Goal: Find specific page/section: Find specific page/section

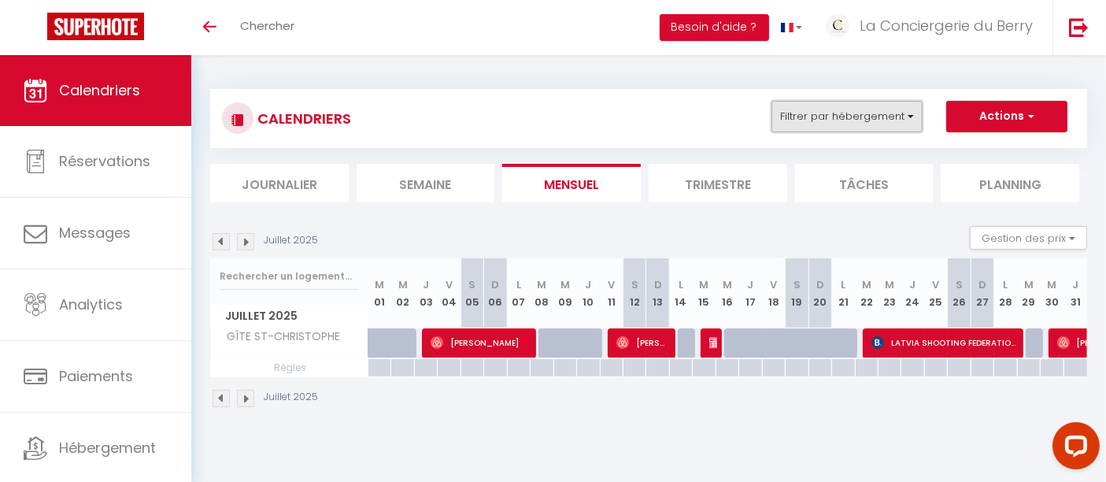
click at [780, 116] on button "Filtrer par hébergement" at bounding box center [846, 116] width 151 height 31
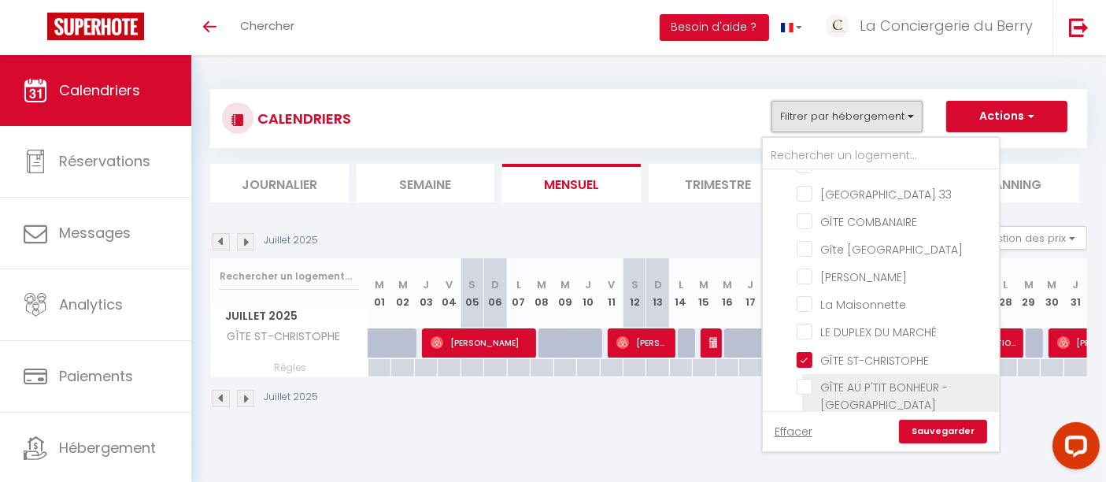
scroll to position [300, 0]
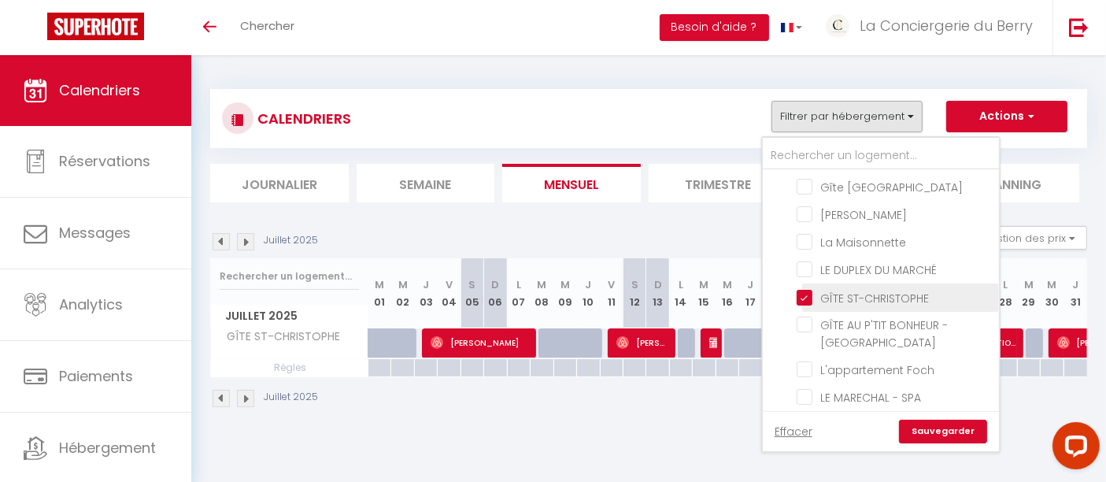
click at [807, 290] on input "GÎTE ST-CHRISTOPHE" at bounding box center [894, 296] width 197 height 16
checkbox input "false"
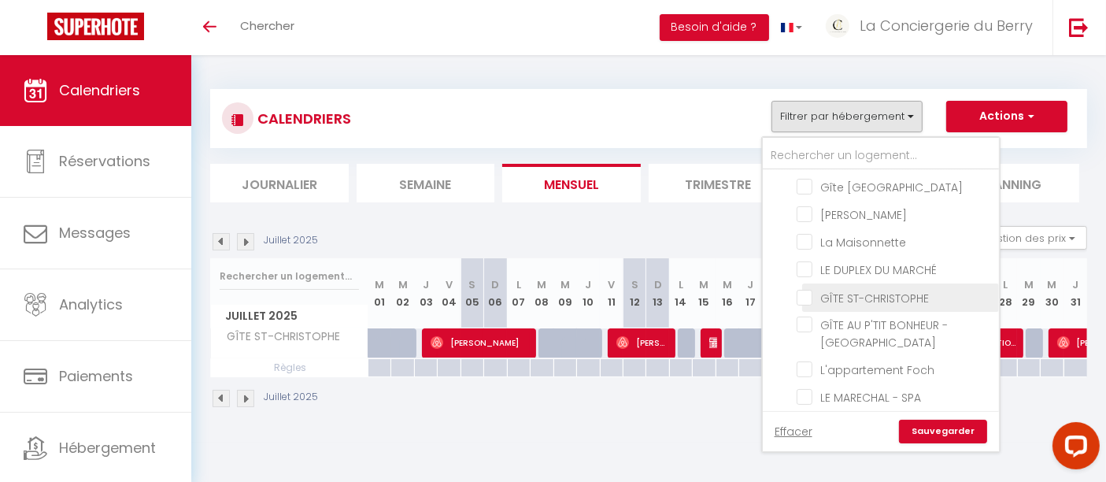
checkbox input "false"
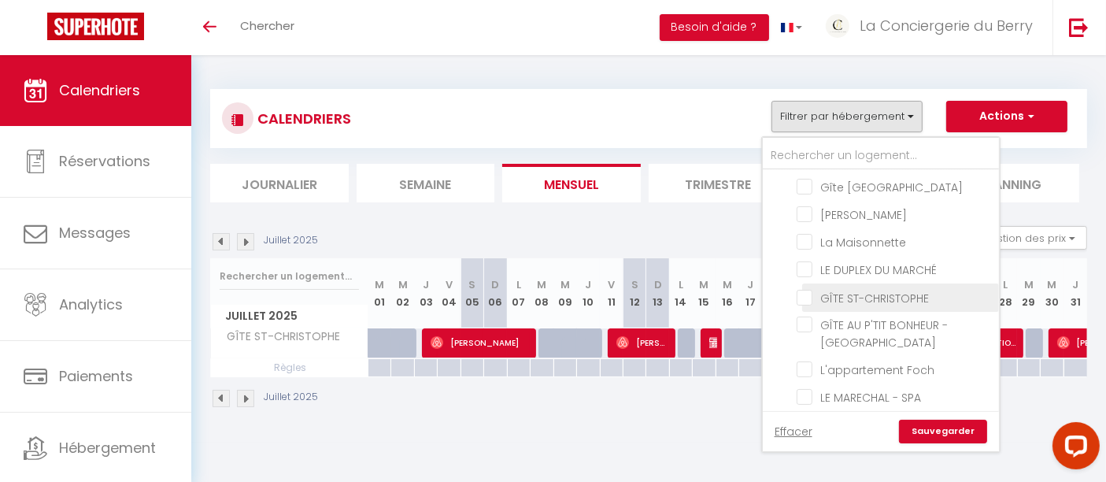
checkbox input "false"
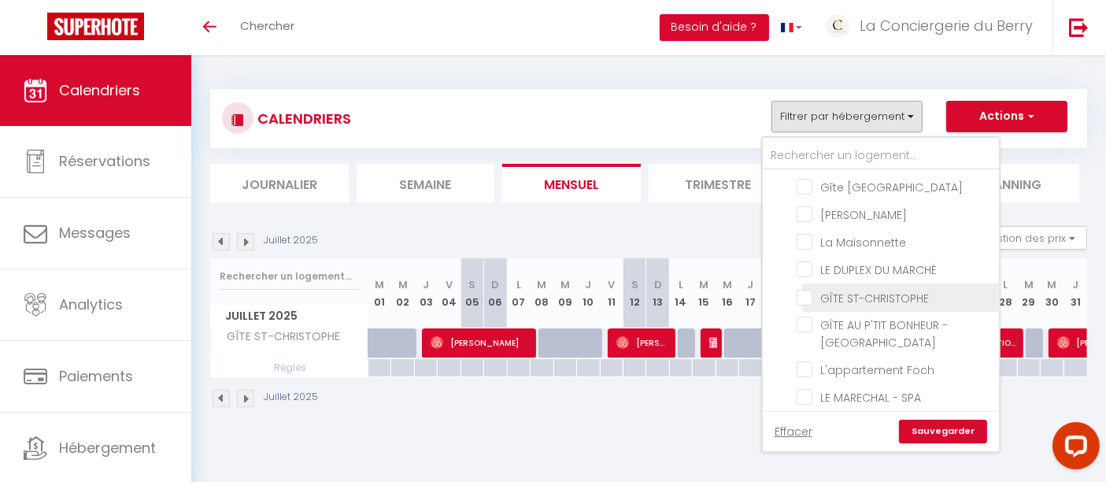
checkbox input "false"
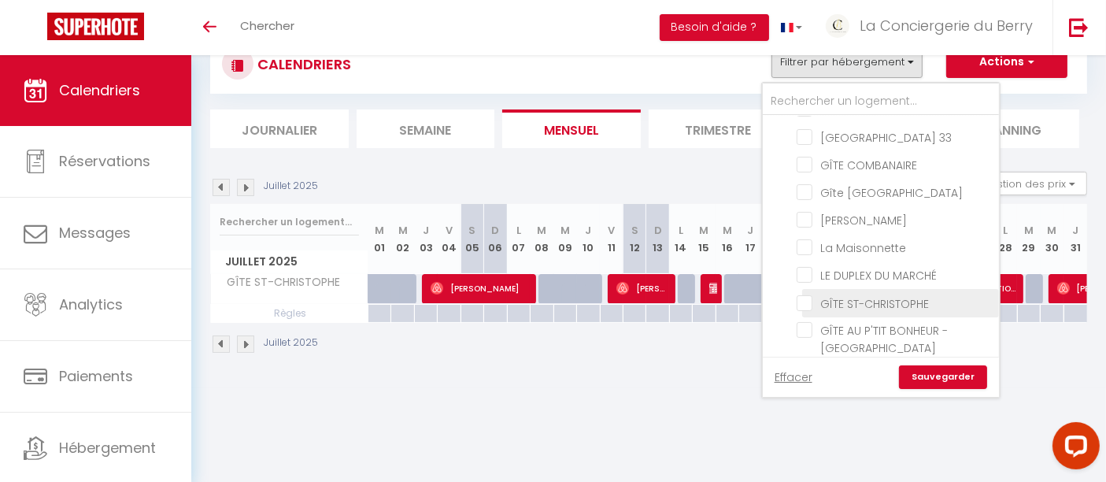
scroll to position [212, 0]
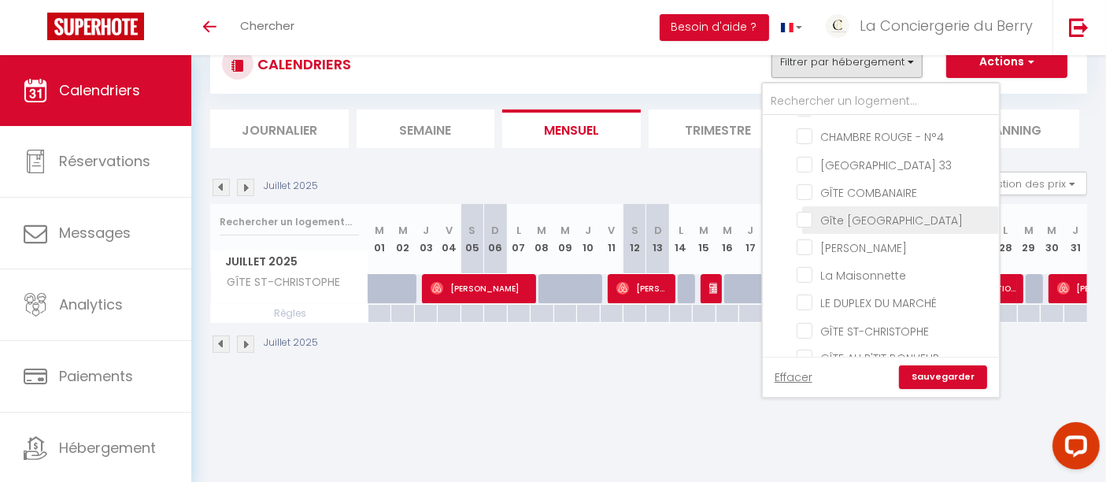
click at [807, 217] on input "Gîte [GEOGRAPHIC_DATA]" at bounding box center [894, 219] width 197 height 16
checkbox input "true"
checkbox input "false"
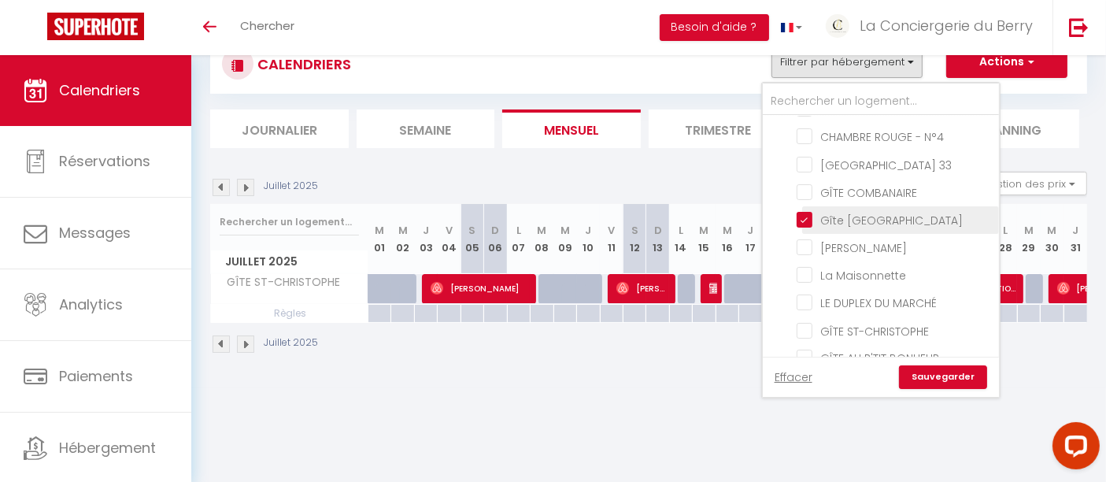
checkbox input "false"
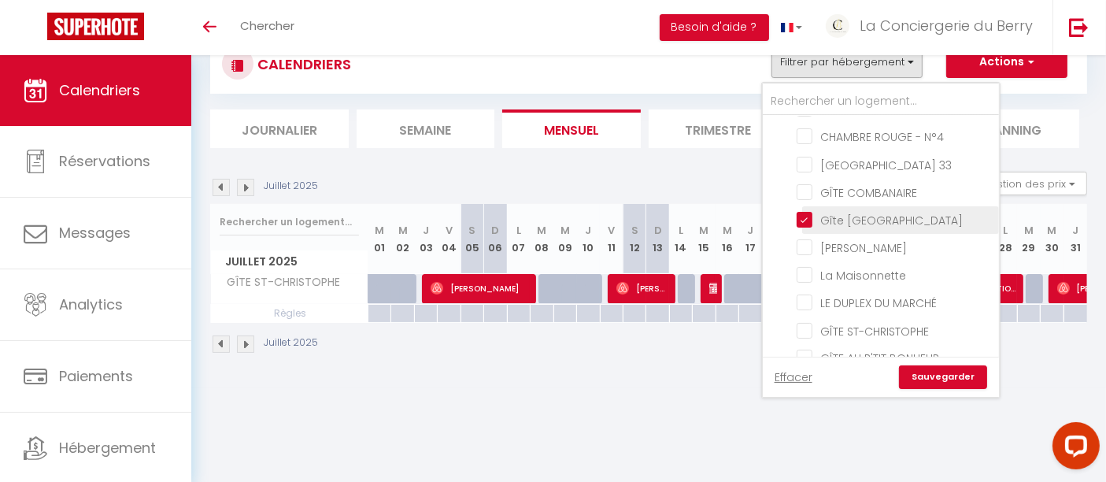
checkbox input "false"
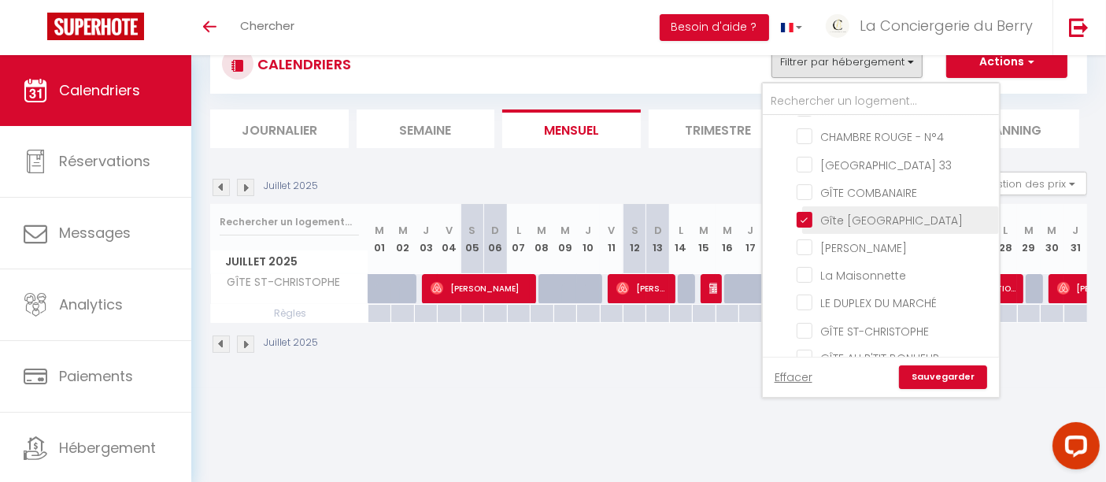
checkbox input "false"
click at [937, 375] on link "Sauvegarder" at bounding box center [943, 377] width 88 height 24
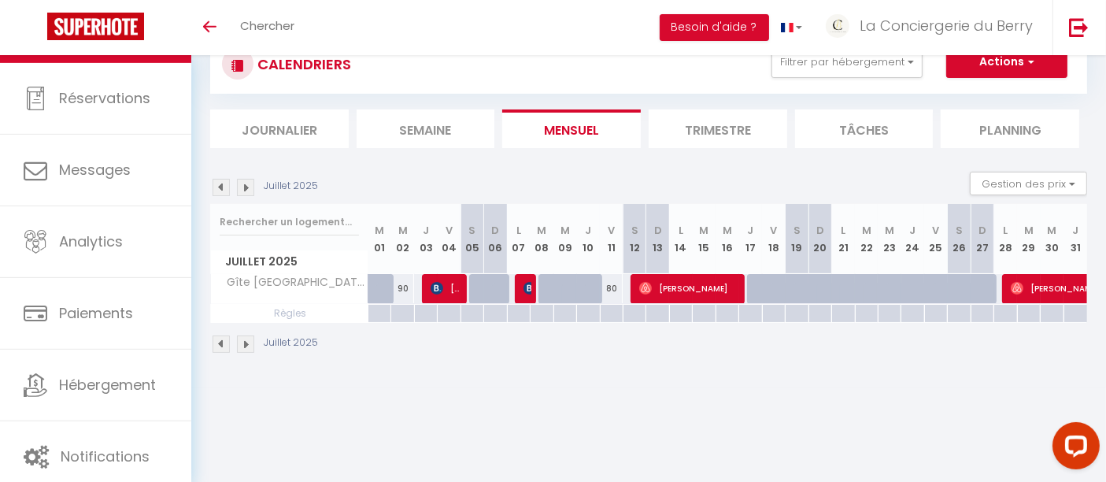
click at [246, 187] on img at bounding box center [245, 187] width 17 height 17
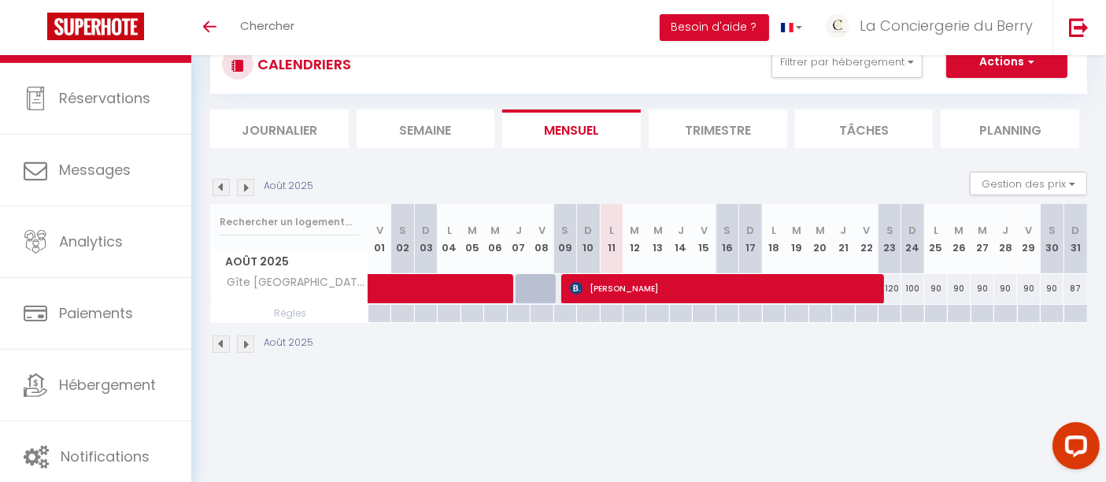
click at [244, 187] on img at bounding box center [245, 187] width 17 height 17
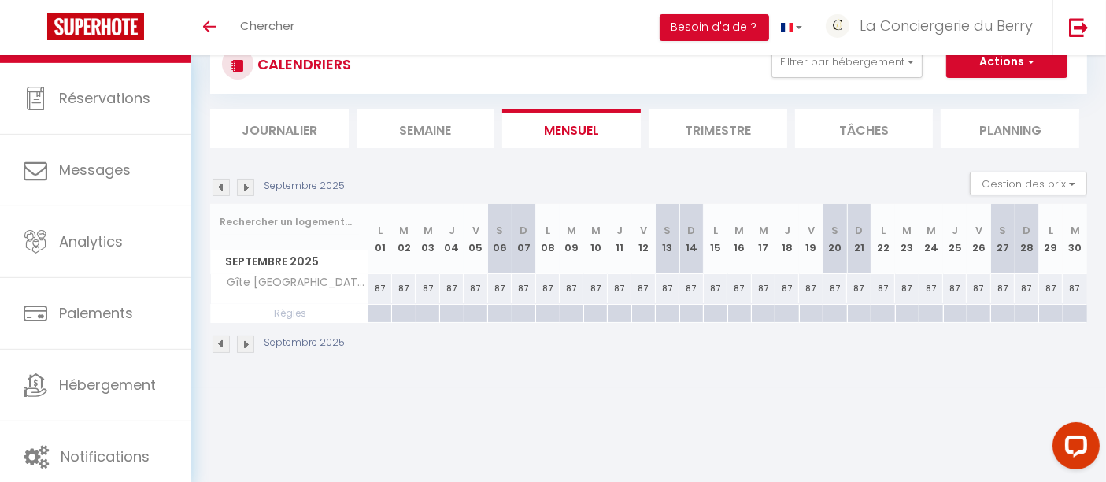
click at [221, 188] on img at bounding box center [220, 187] width 17 height 17
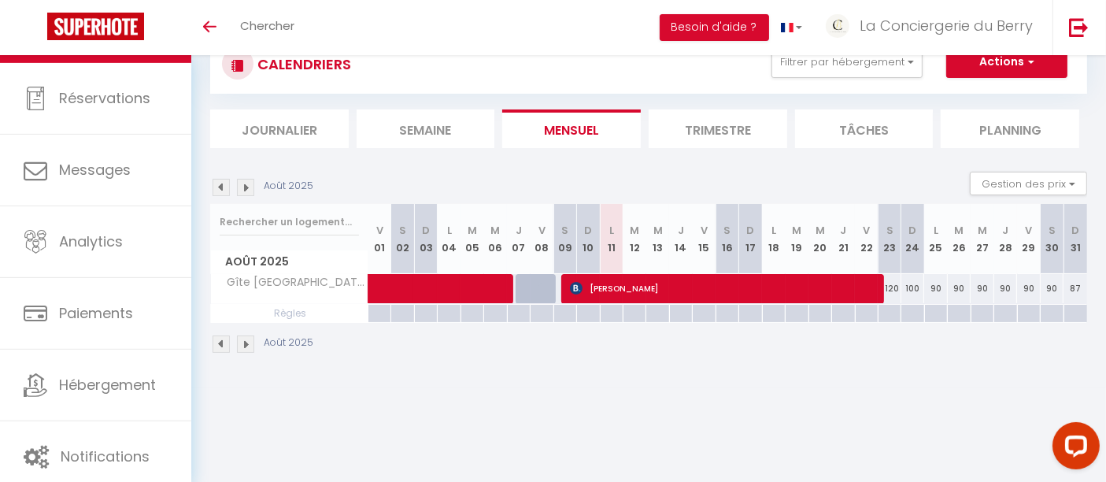
click at [221, 188] on img at bounding box center [220, 187] width 17 height 17
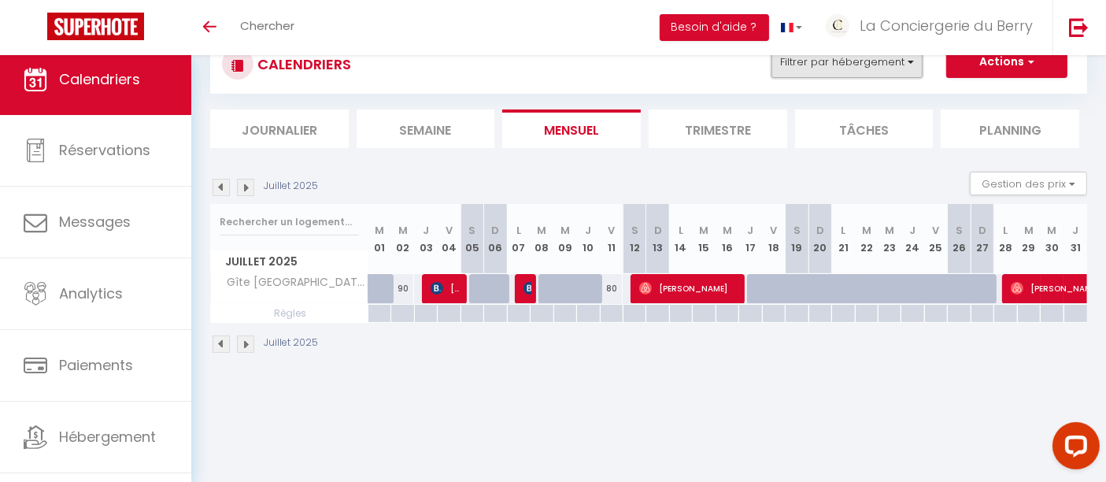
click at [810, 66] on button "Filtrer par hébergement" at bounding box center [846, 61] width 151 height 31
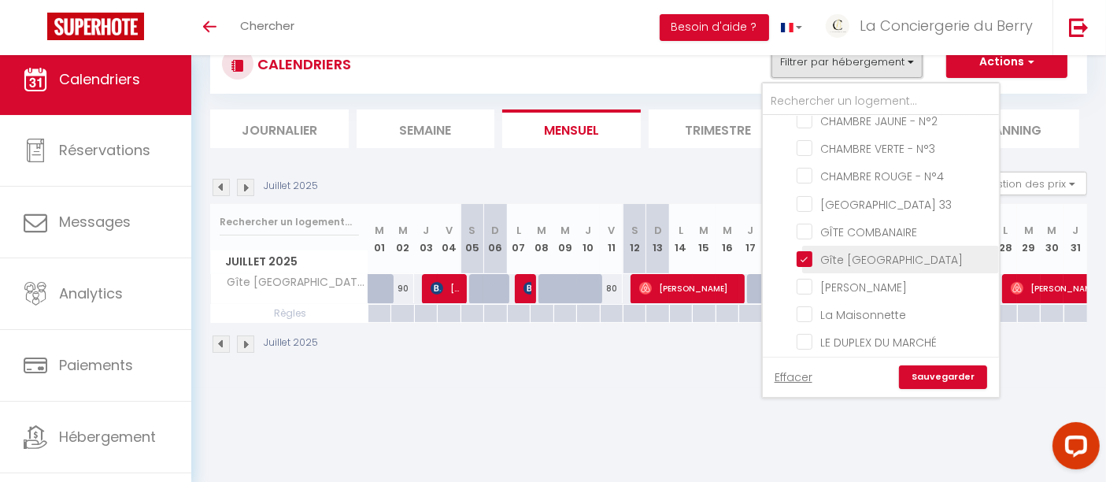
scroll to position [175, 0]
click at [811, 254] on input "Gîte [GEOGRAPHIC_DATA]" at bounding box center [894, 257] width 197 height 16
checkbox input "false"
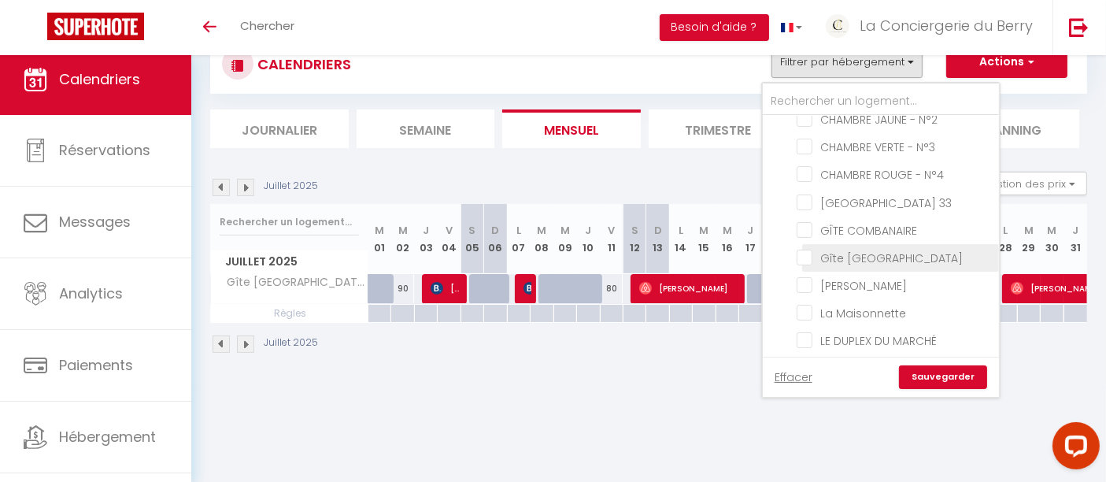
checkbox input "false"
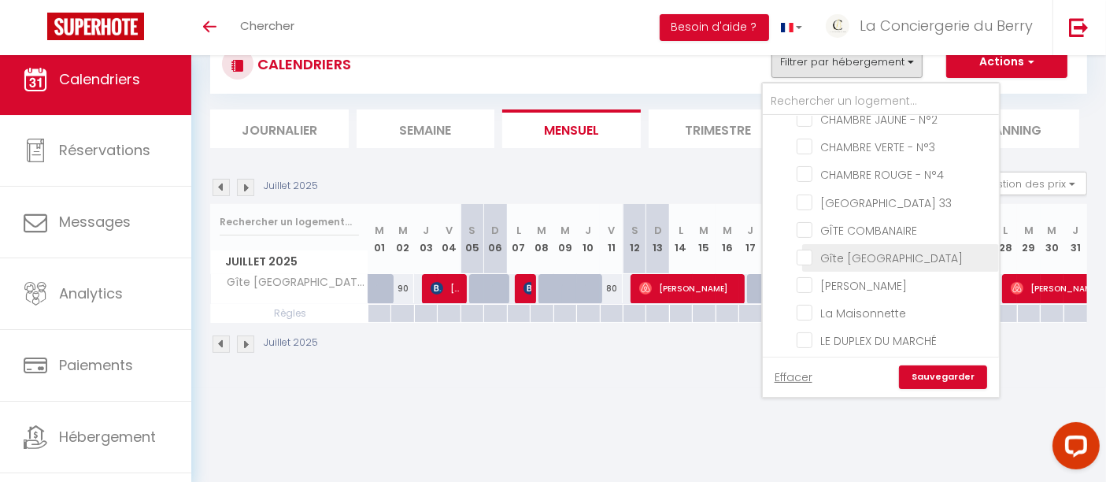
checkbox input "false"
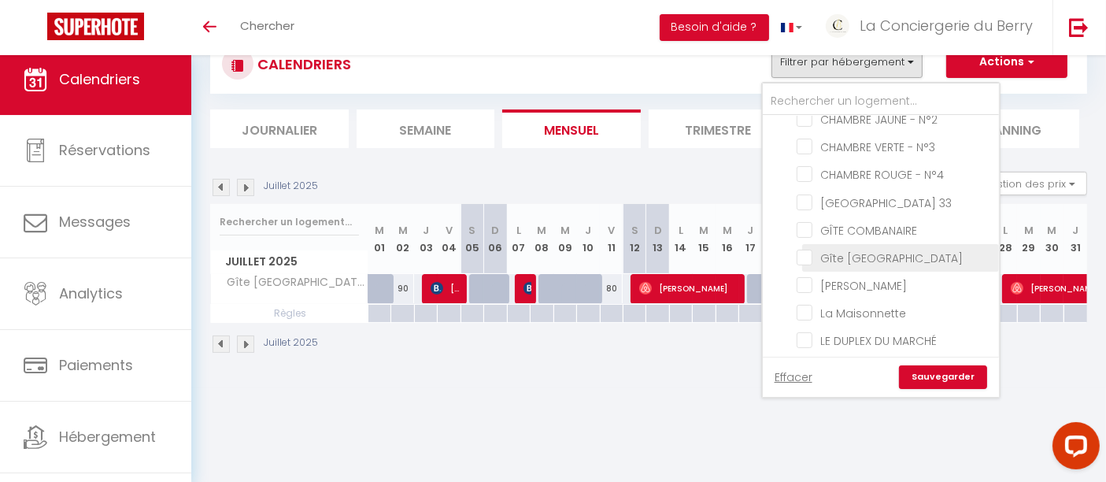
checkbox input "false"
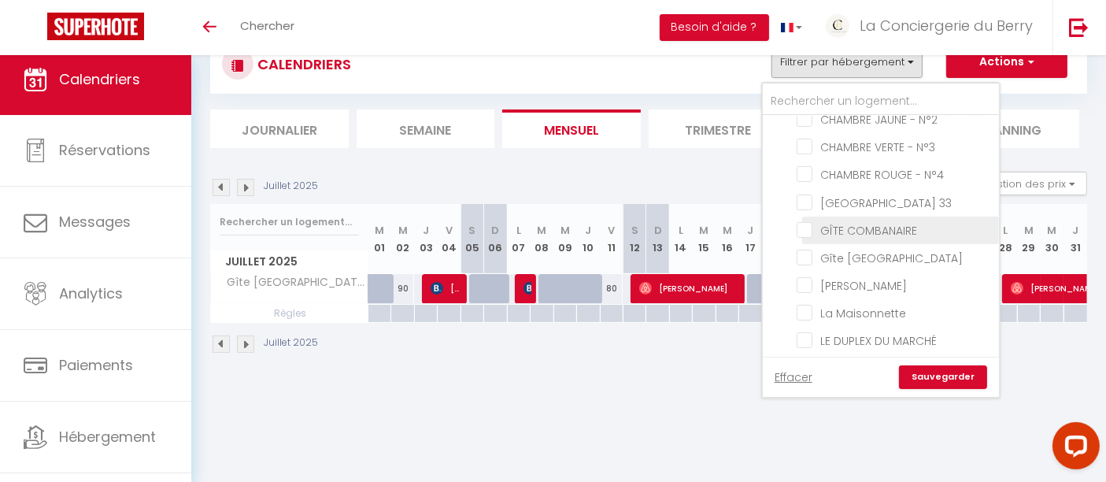
click at [803, 222] on input "GÎTE COMBANAIRE" at bounding box center [894, 229] width 197 height 16
checkbox input "true"
checkbox input "false"
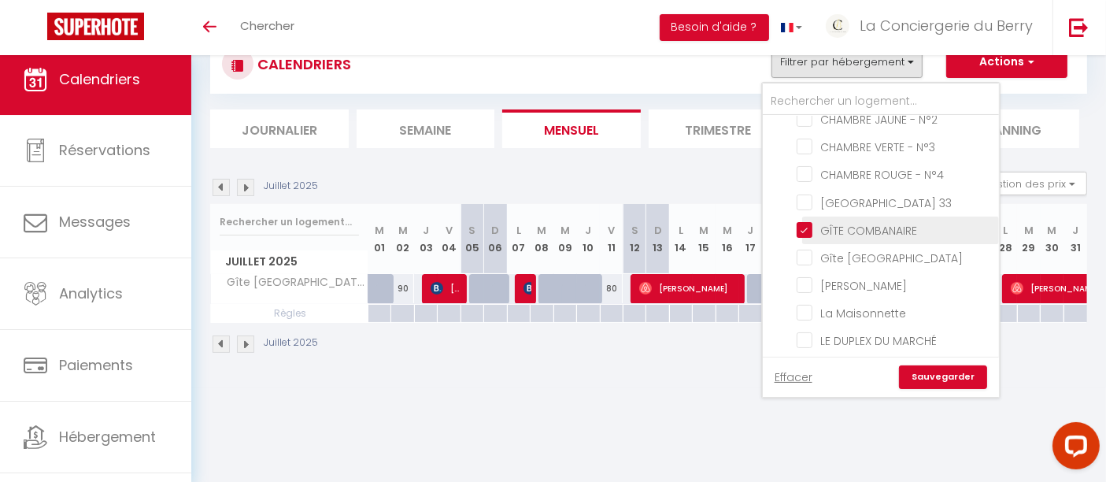
checkbox input "false"
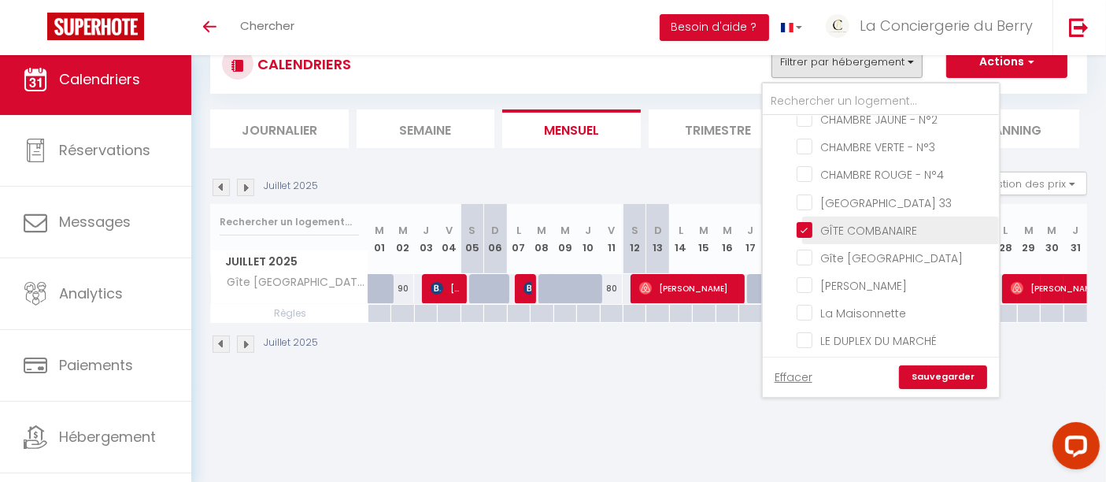
checkbox input "false"
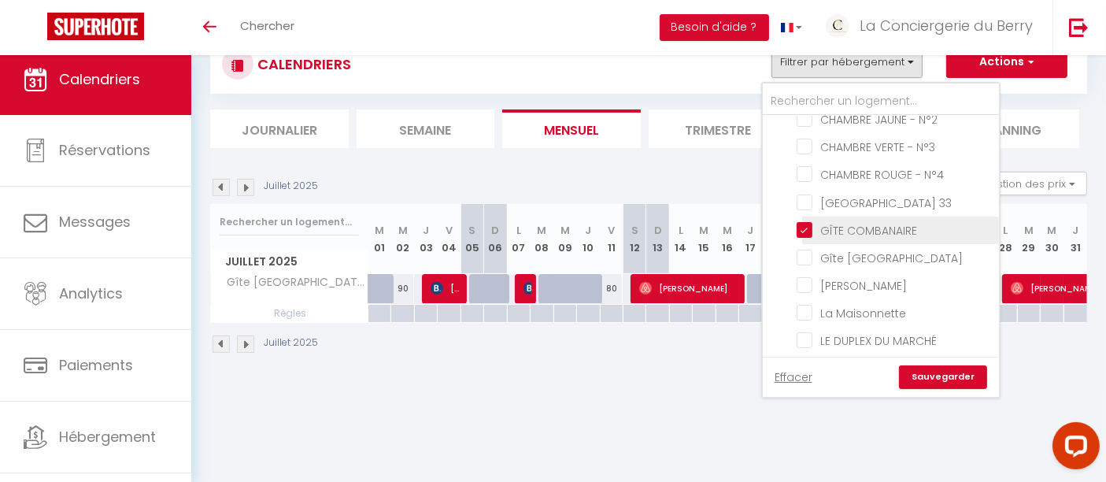
checkbox input "false"
click at [933, 378] on link "Sauvegarder" at bounding box center [943, 377] width 88 height 24
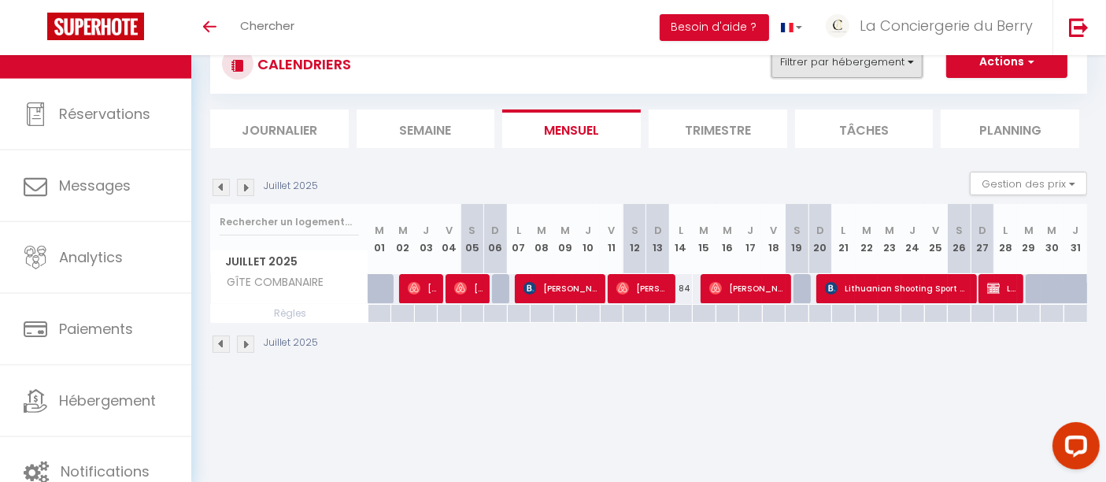
click at [831, 75] on button "Filtrer par hébergement" at bounding box center [846, 61] width 151 height 31
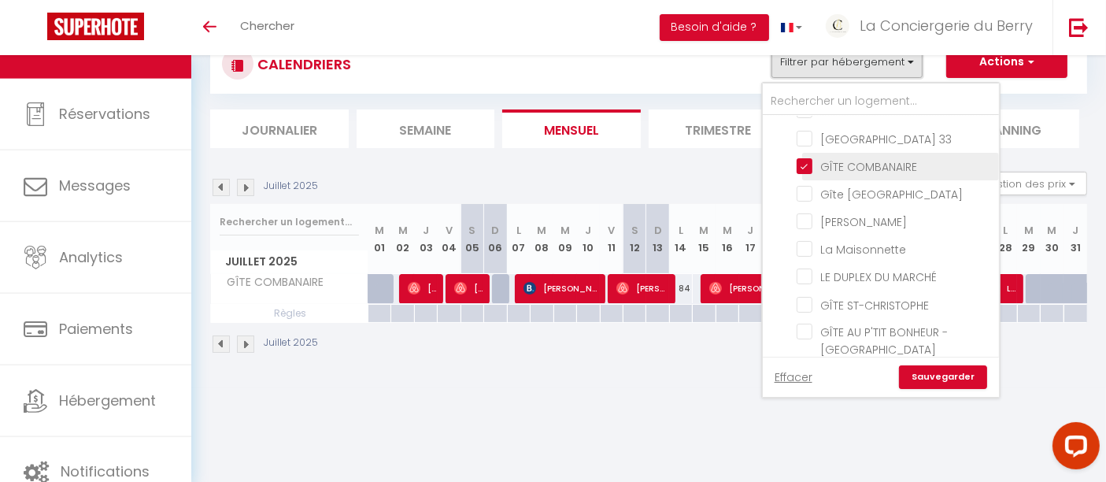
scroll to position [212, 0]
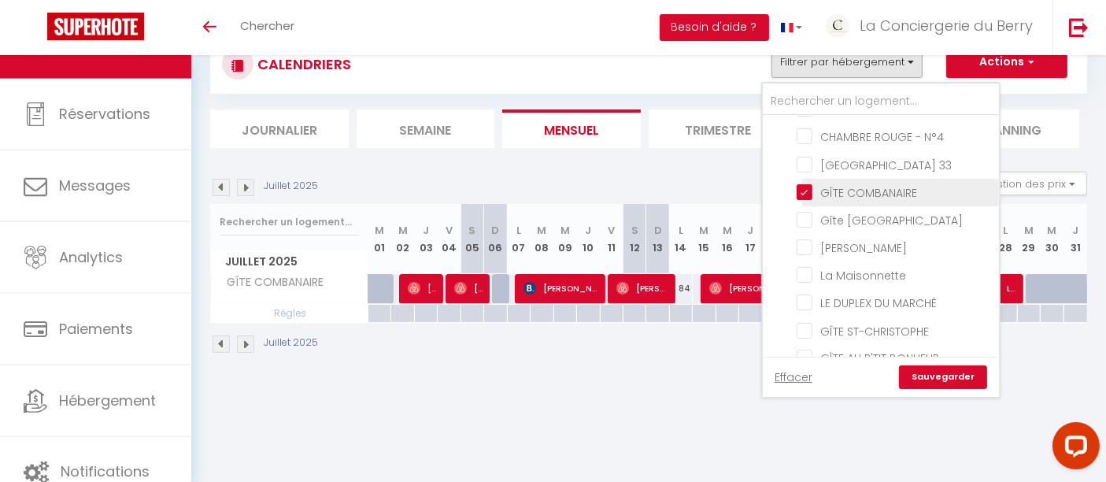
click at [811, 190] on input "GÎTE COMBANAIRE" at bounding box center [894, 191] width 197 height 16
checkbox input "false"
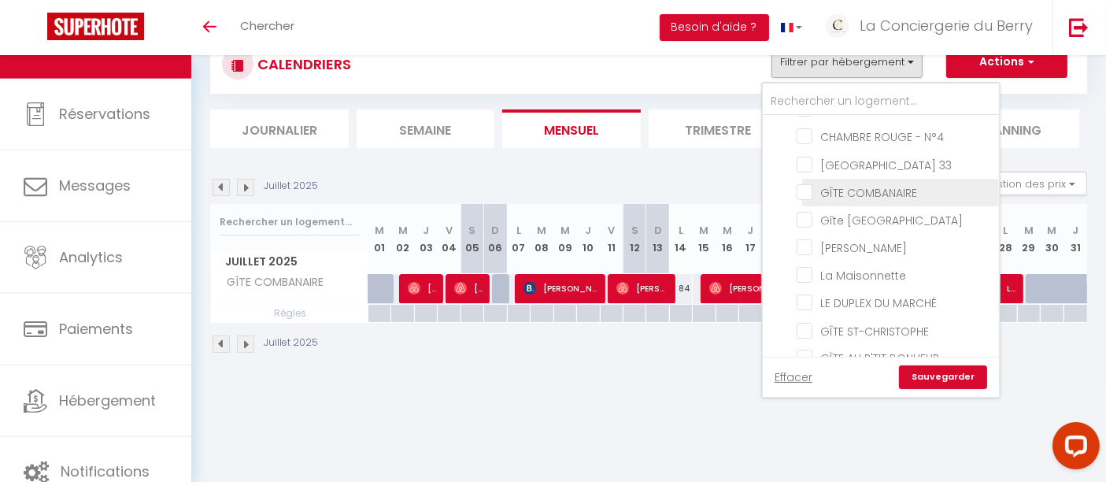
checkbox input "false"
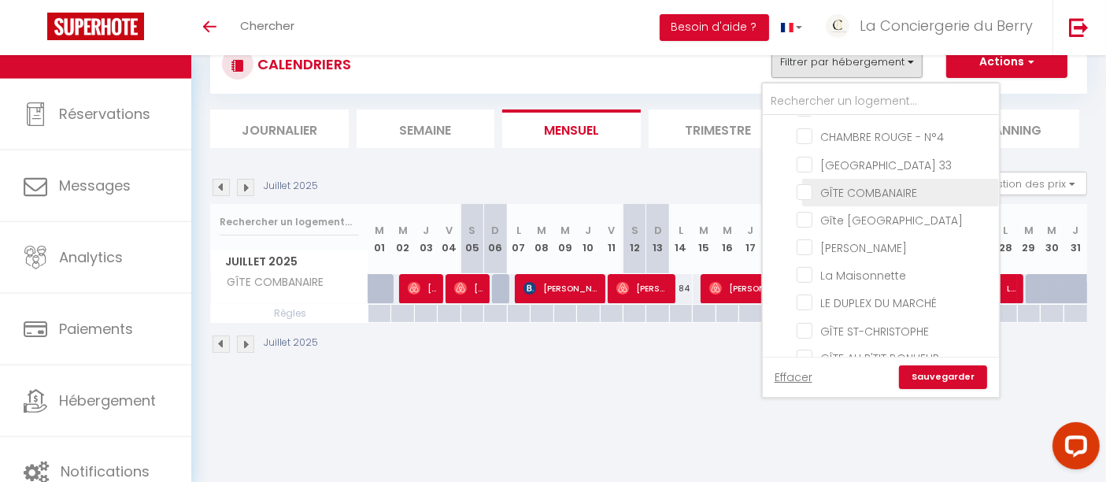
checkbox input "false"
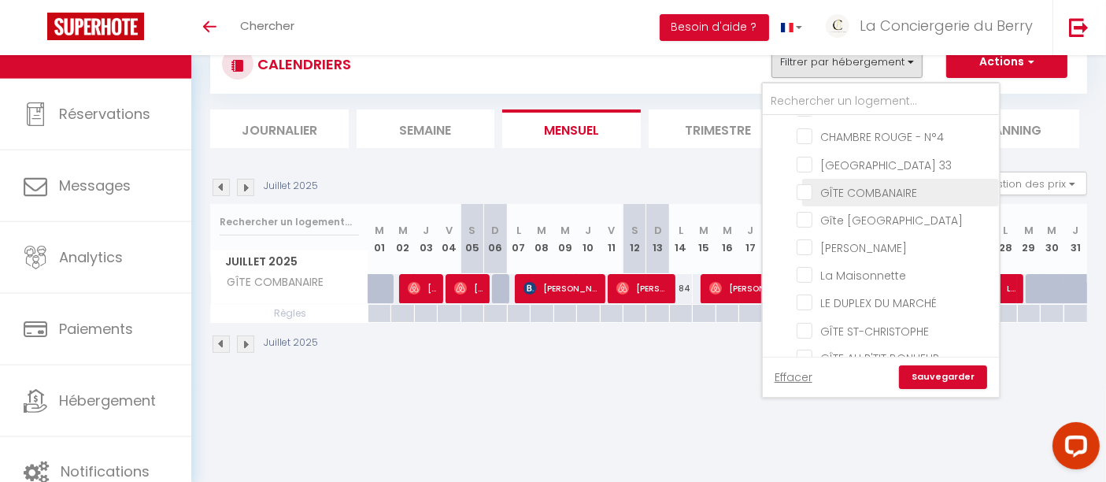
checkbox input "false"
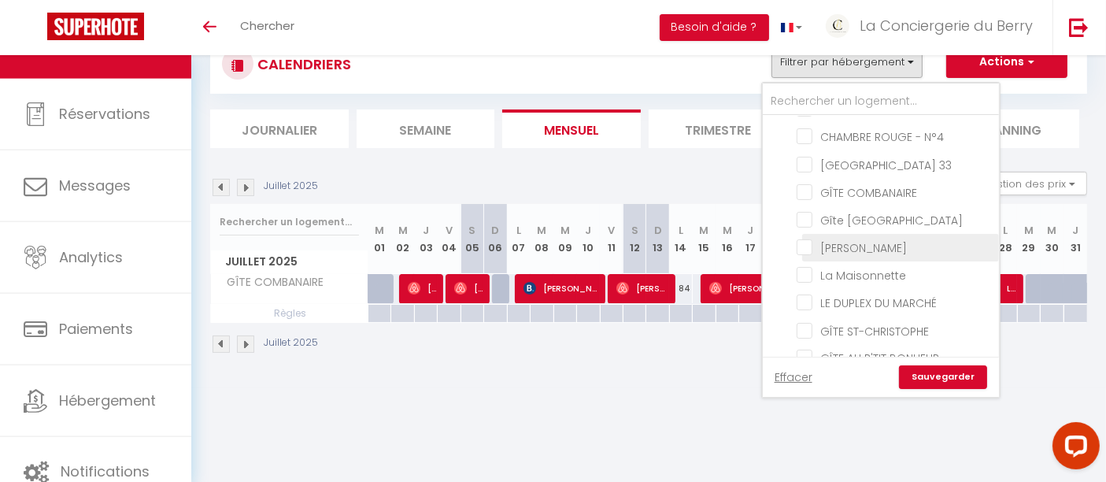
click at [815, 246] on input "[PERSON_NAME]" at bounding box center [894, 246] width 197 height 16
checkbox input "true"
checkbox input "false"
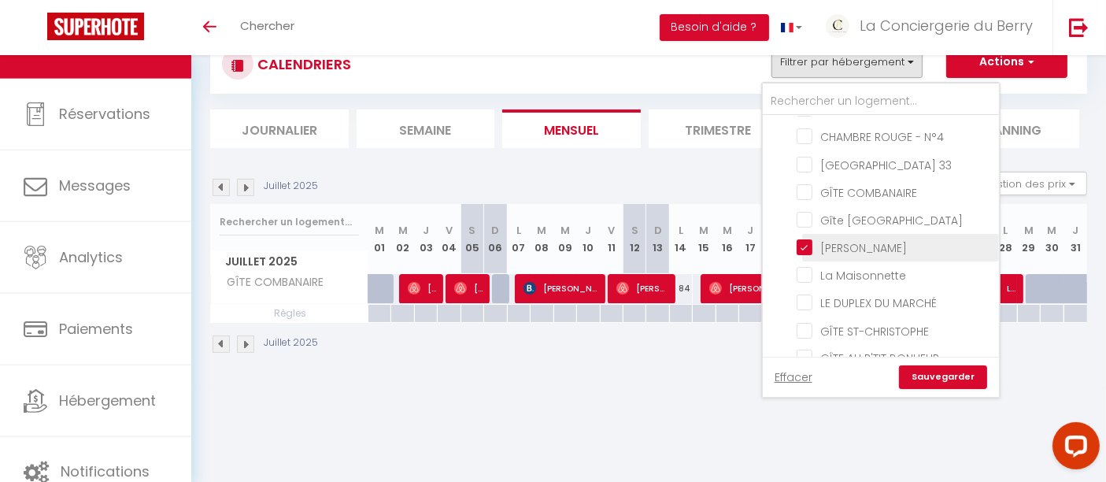
checkbox input "false"
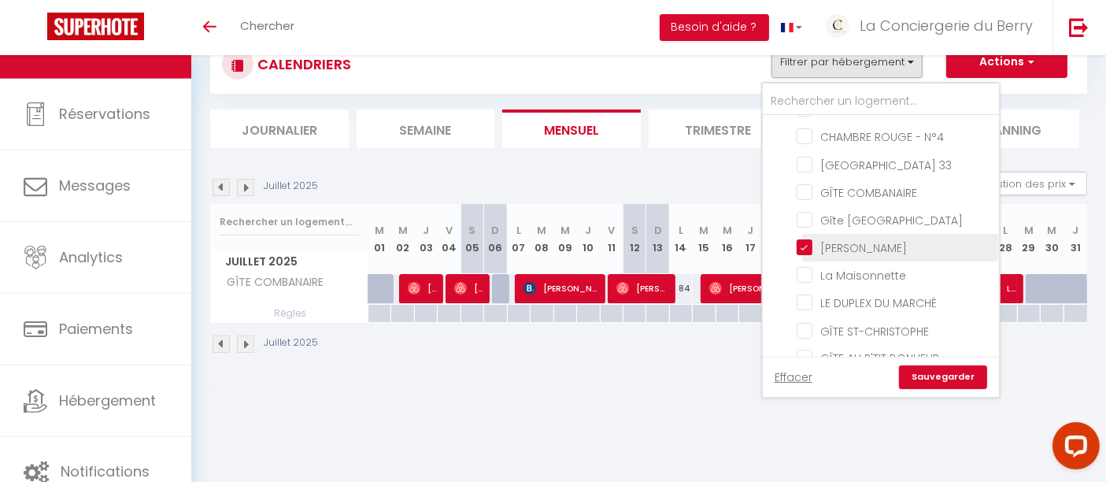
checkbox input "false"
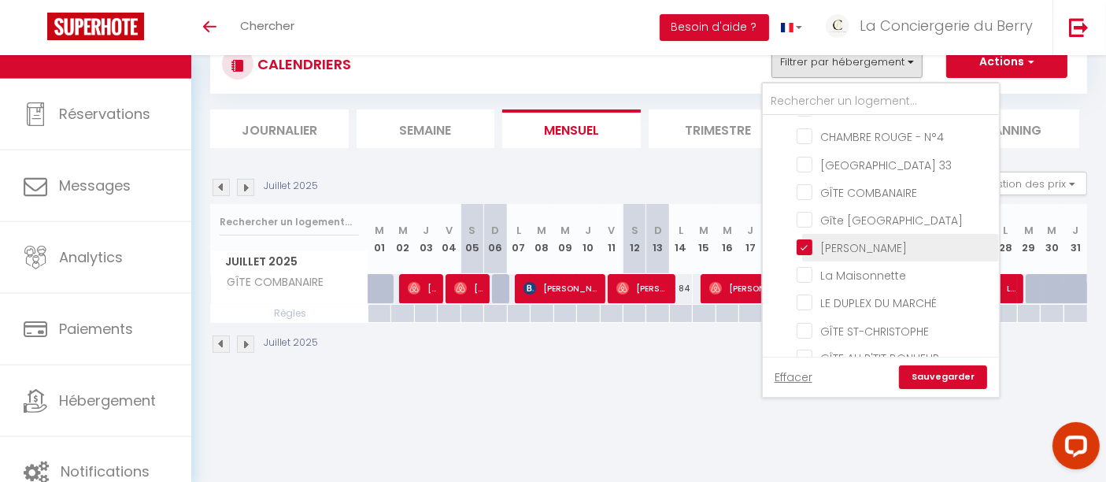
checkbox input "false"
click at [925, 375] on link "Sauvegarder" at bounding box center [943, 377] width 88 height 24
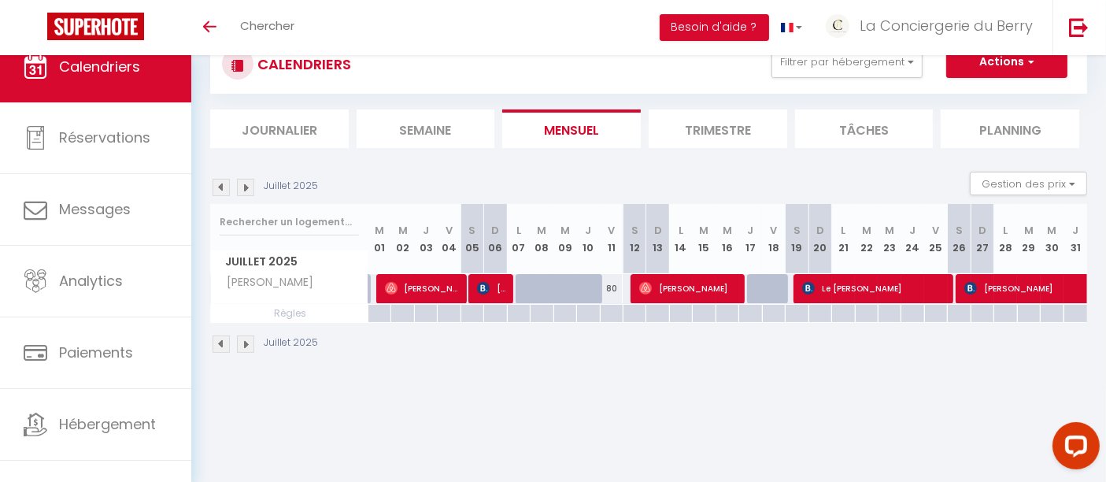
click at [247, 187] on img at bounding box center [245, 187] width 17 height 17
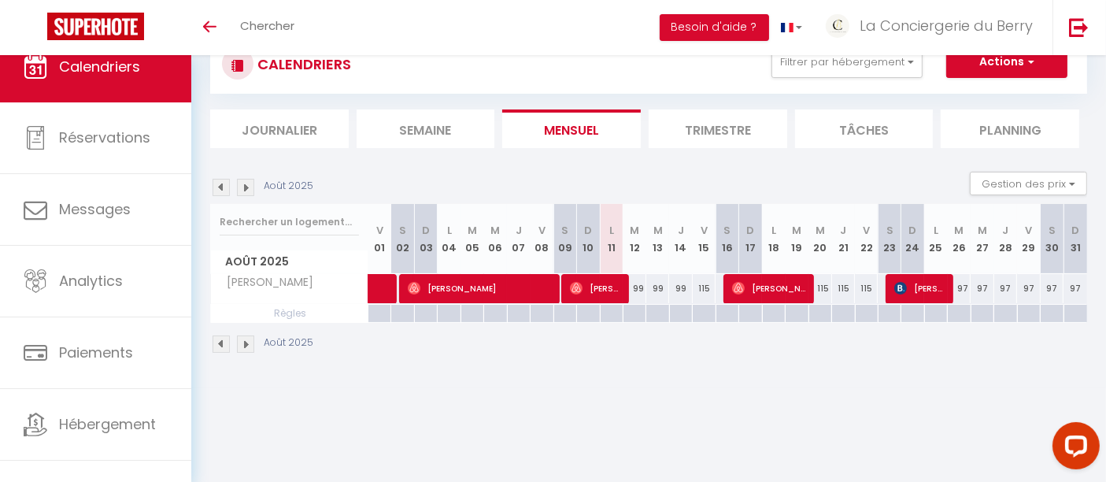
click at [216, 186] on img at bounding box center [220, 187] width 17 height 17
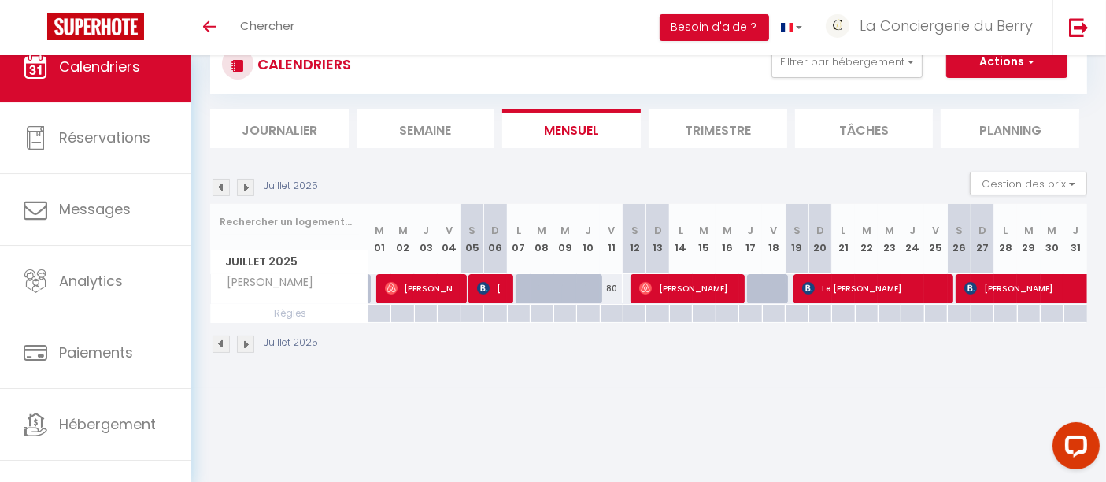
click at [240, 185] on img at bounding box center [245, 187] width 17 height 17
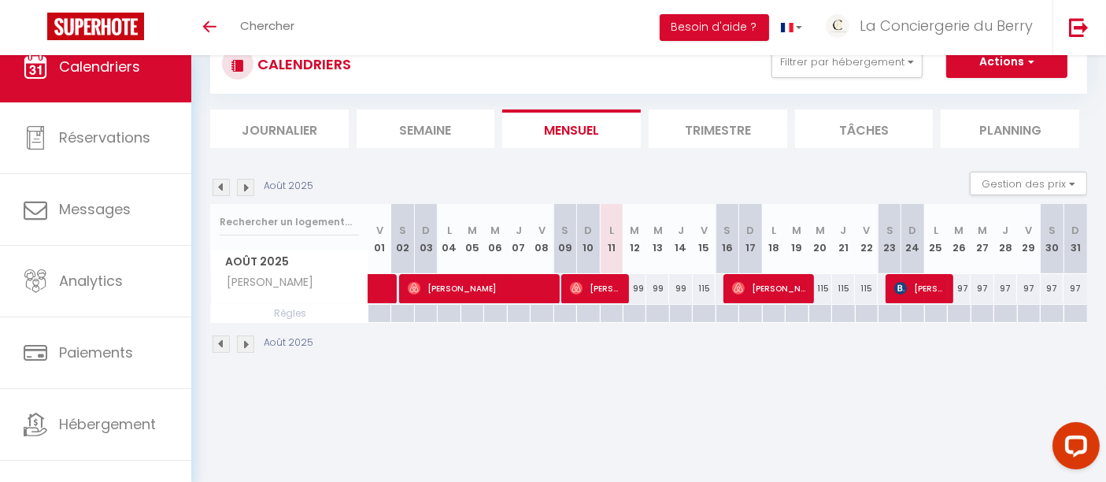
click at [224, 185] on img at bounding box center [220, 187] width 17 height 17
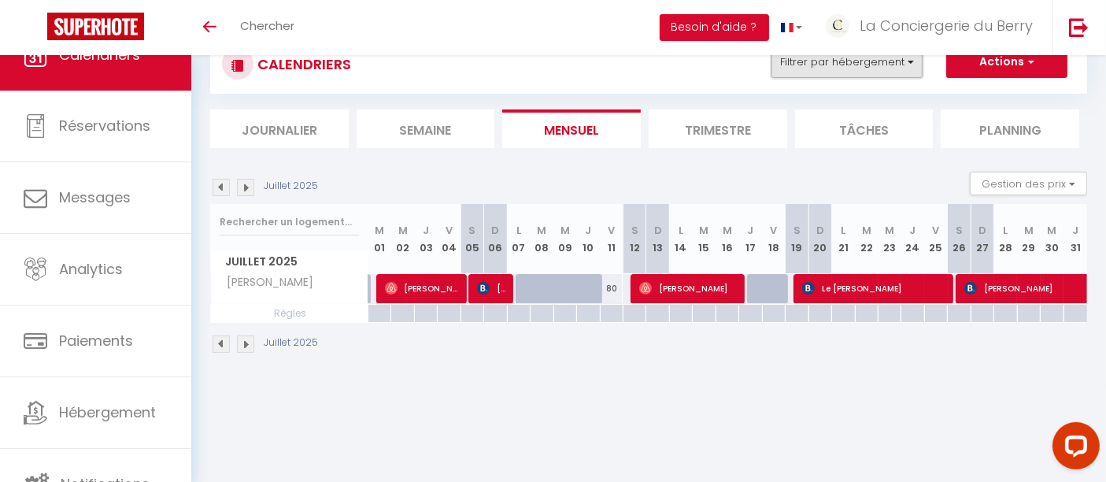
click at [862, 63] on button "Filtrer par hébergement" at bounding box center [846, 61] width 151 height 31
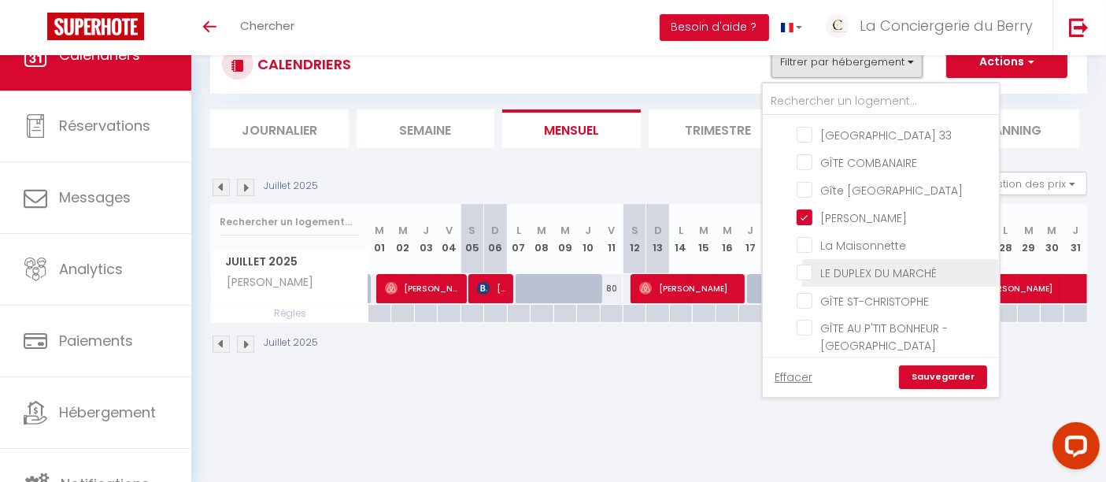
scroll to position [262, 0]
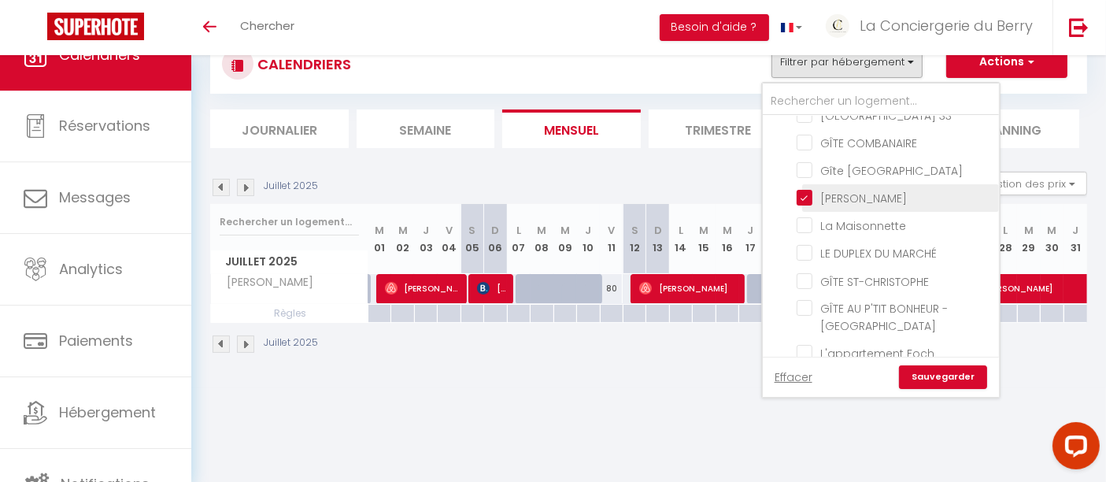
click at [811, 194] on input "[PERSON_NAME]" at bounding box center [894, 197] width 197 height 16
checkbox input "false"
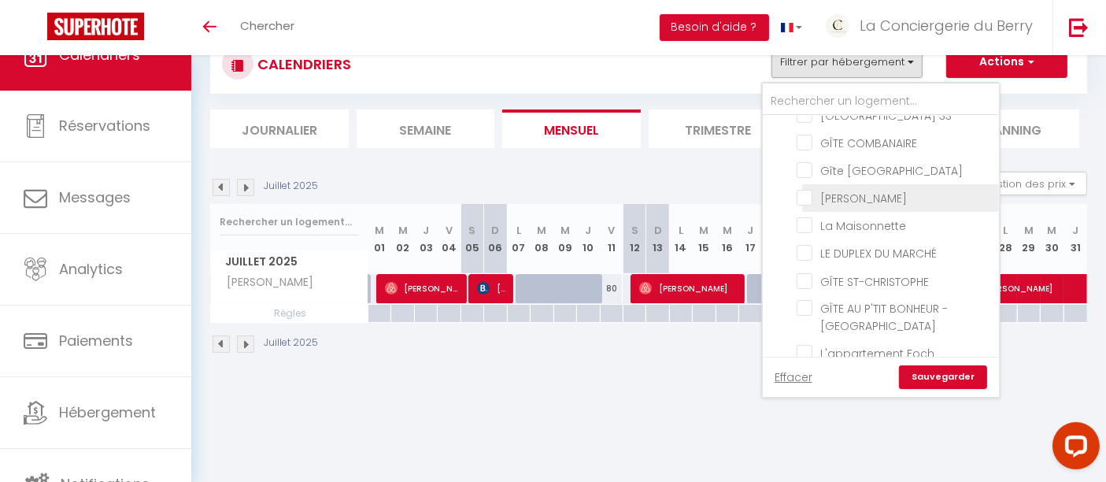
checkbox input "false"
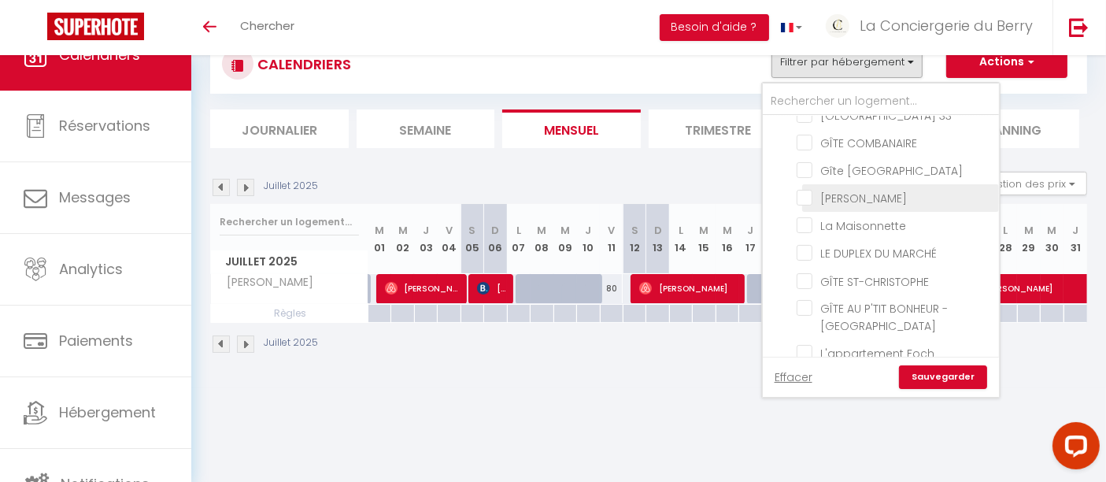
checkbox input "false"
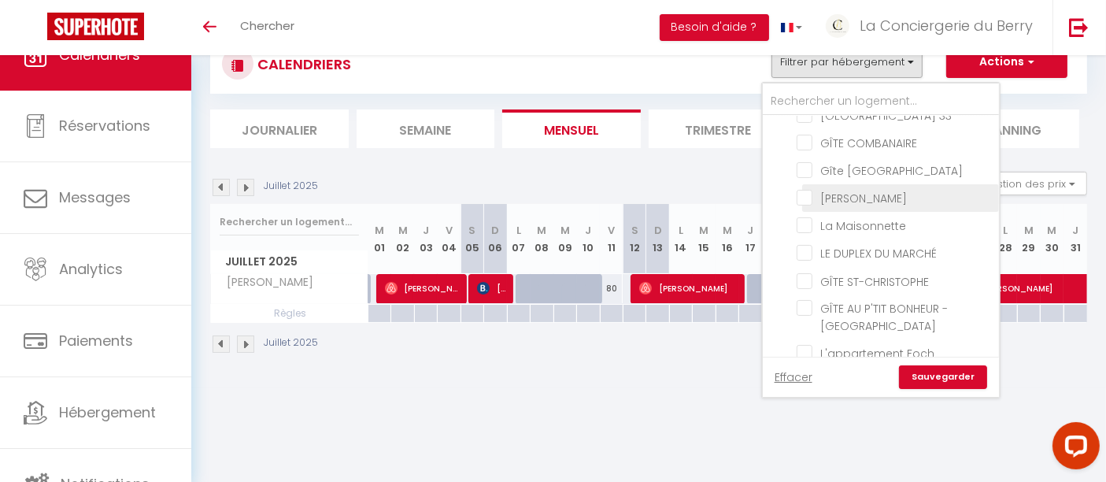
checkbox input "false"
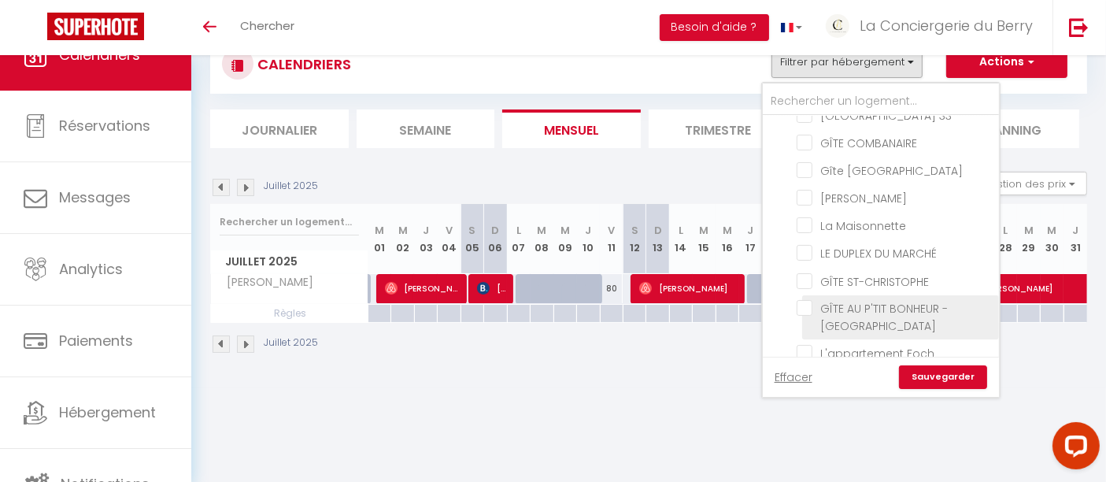
click at [814, 300] on input "GÎTE AU P'TIT BONHEUR - [GEOGRAPHIC_DATA]" at bounding box center [894, 308] width 197 height 16
checkbox input "true"
checkbox input "false"
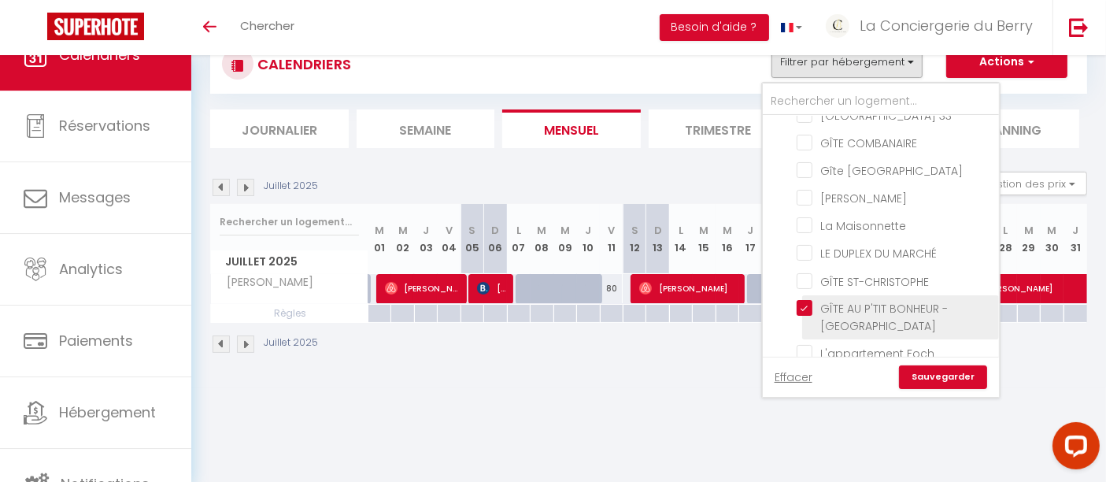
checkbox input "false"
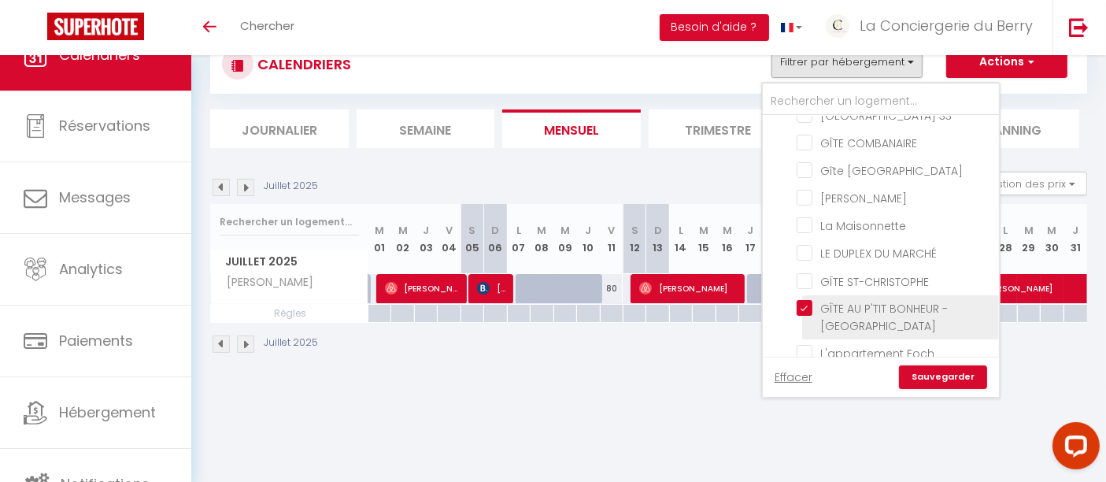
checkbox input "false"
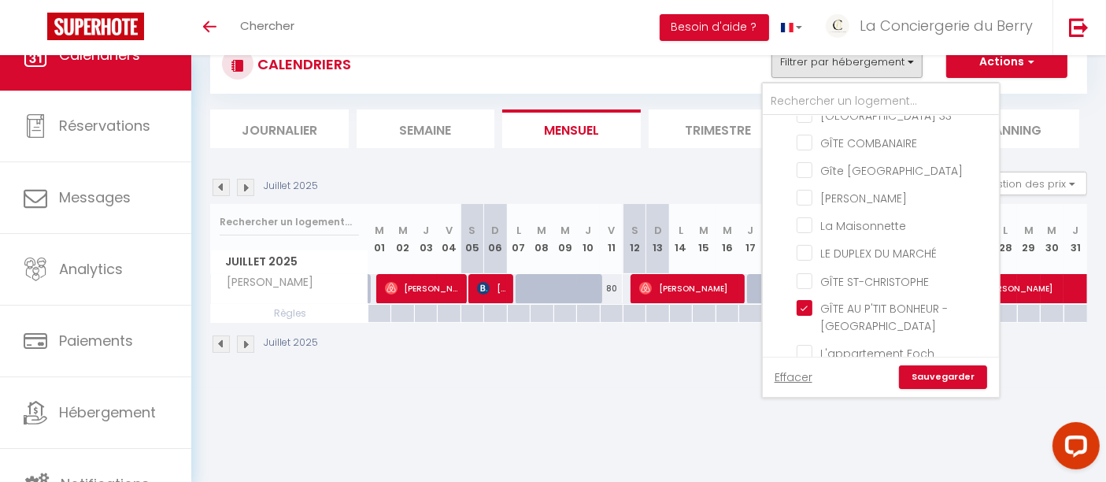
click at [954, 368] on link "Sauvegarder" at bounding box center [943, 377] width 88 height 24
